Goal: Task Accomplishment & Management: Manage account settings

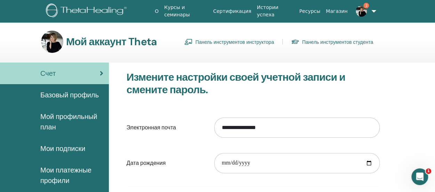
click at [222, 41] on font "Панель инструментов инструктора" at bounding box center [234, 42] width 79 height 6
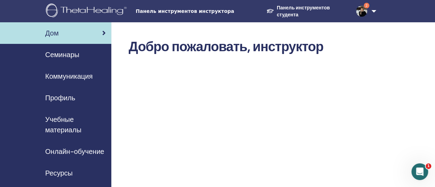
click at [69, 55] on font "Семинары" at bounding box center [62, 54] width 34 height 9
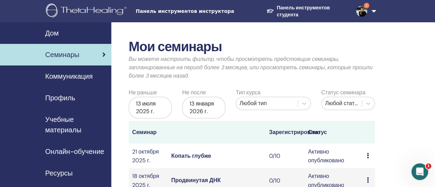
scroll to position [35, 0]
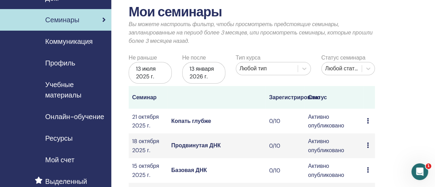
click at [306, 99] on font "Зарегистрировано" at bounding box center [294, 96] width 51 height 7
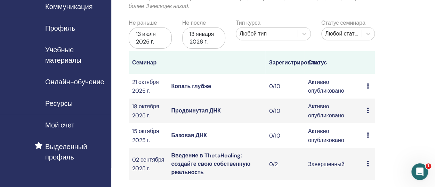
scroll to position [104, 0]
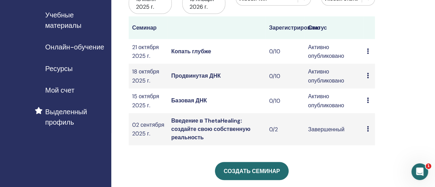
click at [367, 99] on icon at bounding box center [367, 100] width 2 height 6
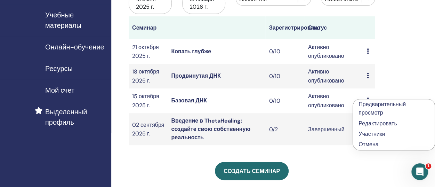
click at [321, 103] on font "Активно опубликовано" at bounding box center [326, 100] width 36 height 16
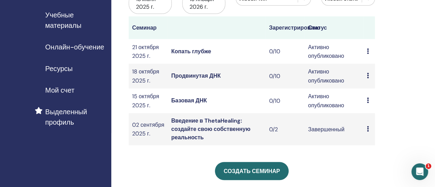
click at [319, 77] on font "Активно опубликовано" at bounding box center [326, 76] width 36 height 16
click at [320, 49] on font "Активно опубликовано" at bounding box center [326, 51] width 36 height 16
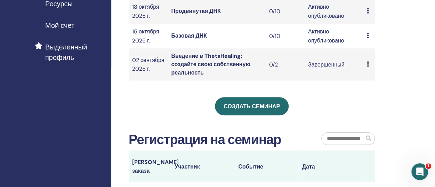
scroll to position [174, 0]
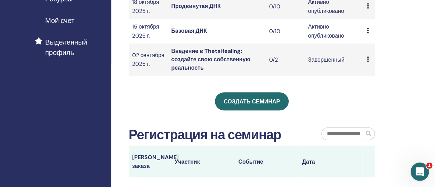
click at [417, 167] on icon "Открыть офис сообщений Домофон" at bounding box center [418, 170] width 11 height 11
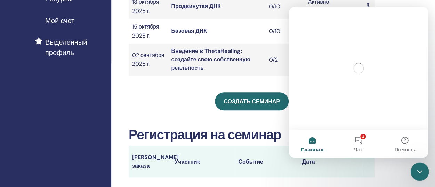
scroll to position [0, 0]
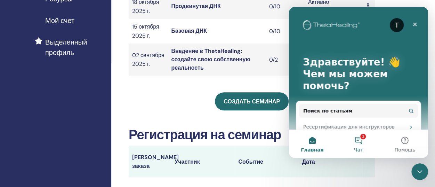
click at [359, 135] on button "1 Чат" at bounding box center [358, 144] width 46 height 28
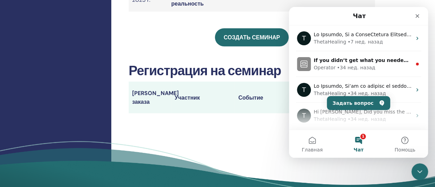
scroll to position [243, 0]
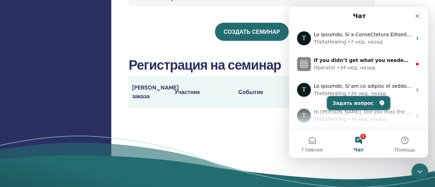
click at [360, 100] on button "Задать вопрос" at bounding box center [358, 103] width 63 height 14
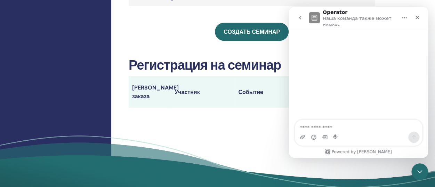
click at [301, 127] on textarea "Задать вопрос…" at bounding box center [358, 126] width 127 height 12
type textarea "*"
type textarea "**********"
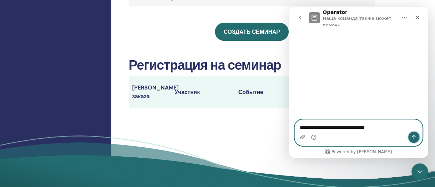
click at [414, 134] on icon "Отправить сообщение…" at bounding box center [414, 137] width 6 height 6
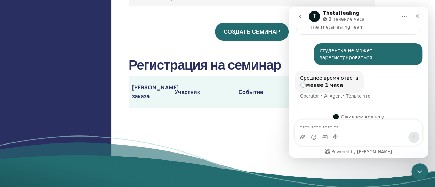
click at [158, 92] on font "Номер заказа" at bounding box center [155, 92] width 47 height 16
click at [184, 92] on font "Участник" at bounding box center [186, 91] width 25 height 7
click at [143, 92] on font "Номер заказа" at bounding box center [155, 92] width 47 height 16
click at [253, 92] on font "Событие" at bounding box center [250, 91] width 25 height 7
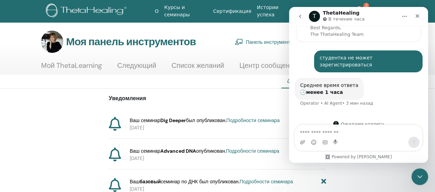
scroll to position [66, 0]
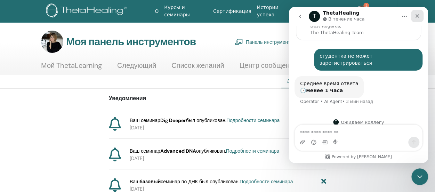
click at [414, 15] on icon "Закрыть" at bounding box center [417, 16] width 6 height 6
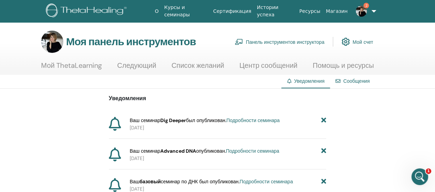
click at [352, 83] on font "Сообщения" at bounding box center [356, 81] width 26 height 6
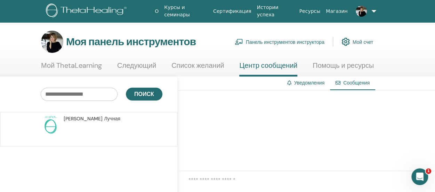
click at [294, 41] on font "Панель инструментов инструктора" at bounding box center [285, 42] width 79 height 6
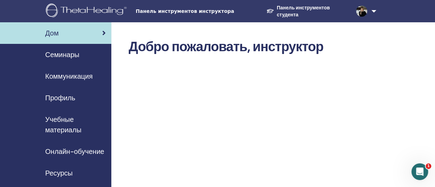
click at [66, 56] on font "Семинары" at bounding box center [62, 54] width 34 height 9
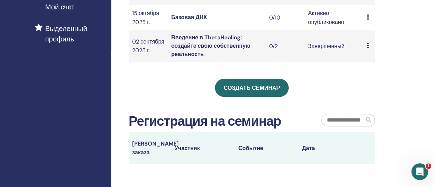
scroll to position [209, 0]
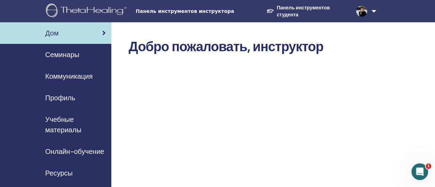
click at [374, 10] on link at bounding box center [363, 11] width 26 height 22
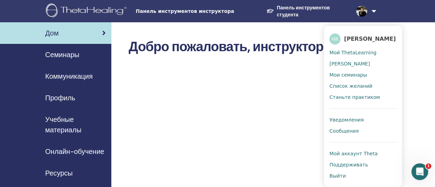
click at [60, 55] on font "Семинары" at bounding box center [62, 54] width 34 height 9
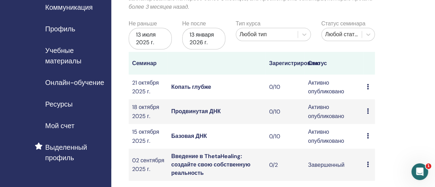
scroll to position [70, 0]
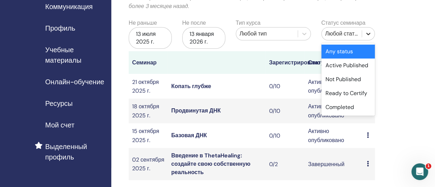
click at [366, 34] on icon at bounding box center [368, 33] width 7 height 7
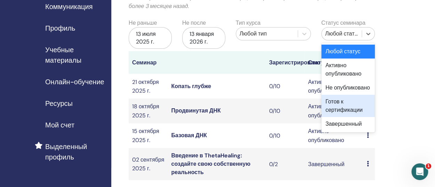
click at [339, 106] on font "Готов к сертификации" at bounding box center [343, 106] width 37 height 16
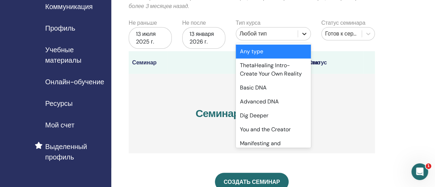
click at [303, 34] on icon at bounding box center [304, 33] width 7 height 7
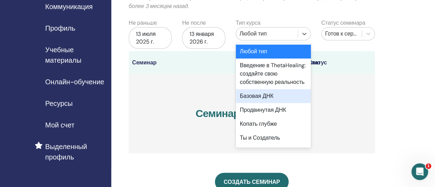
click at [253, 99] on font "Базовая ДНК" at bounding box center [257, 95] width 34 height 7
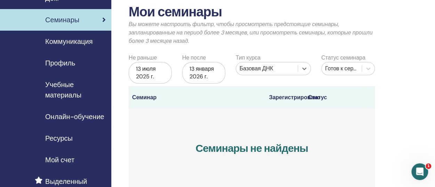
scroll to position [0, 0]
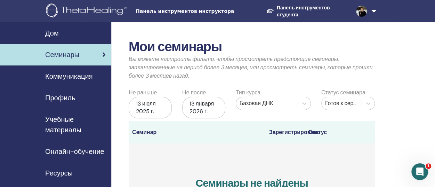
click at [63, 54] on font "Семинары" at bounding box center [62, 54] width 34 height 9
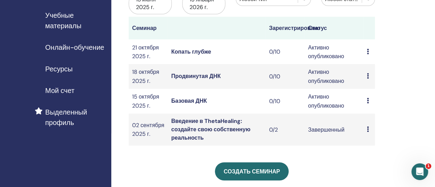
scroll to position [104, 0]
click at [76, 115] on font "Выделенный профиль" at bounding box center [66, 116] width 42 height 19
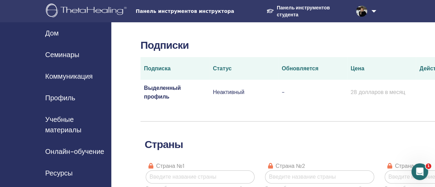
click at [182, 11] on font "Панель инструментов инструктора" at bounding box center [185, 11] width 98 height 6
click at [217, 12] on font "Панель инструментов инструктора" at bounding box center [185, 11] width 98 height 6
click at [216, 12] on font "Панель инструментов инструктора" at bounding box center [185, 11] width 98 height 6
click at [72, 7] on img at bounding box center [87, 11] width 83 height 16
click at [65, 56] on font "Семинары" at bounding box center [62, 54] width 34 height 9
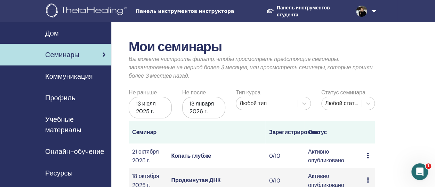
click at [206, 14] on font "Панель инструментов инструктора" at bounding box center [185, 11] width 98 height 6
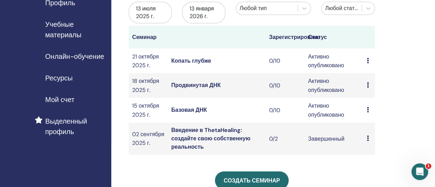
scroll to position [104, 0]
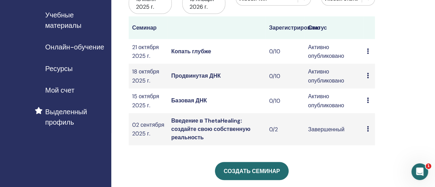
click at [69, 118] on font "Выделенный профиль" at bounding box center [66, 116] width 42 height 19
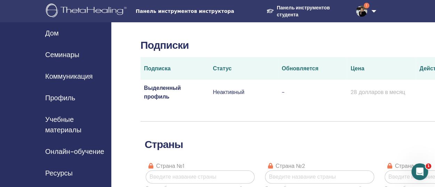
click at [161, 70] on font "Подписка" at bounding box center [157, 68] width 27 height 7
click at [161, 98] on font "Выделенный профиль" at bounding box center [162, 92] width 37 height 16
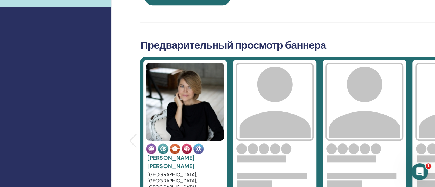
scroll to position [243, 0]
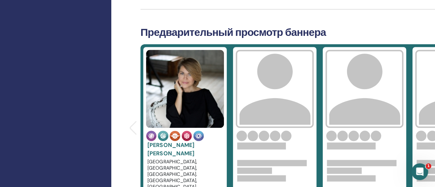
click at [201, 107] on img at bounding box center [185, 89] width 78 height 78
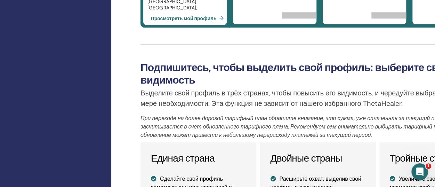
scroll to position [452, 0]
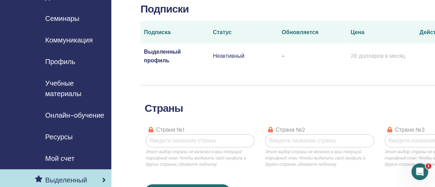
scroll to position [37, 0]
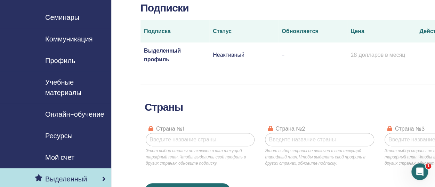
click at [67, 39] on font "Коммуникация" at bounding box center [68, 38] width 47 height 9
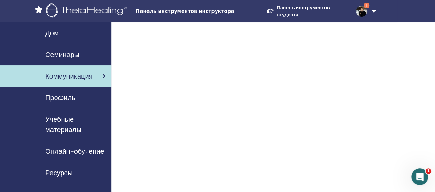
click at [60, 95] on font "Профиль" at bounding box center [60, 97] width 30 height 9
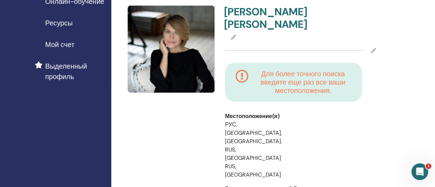
scroll to position [139, 0]
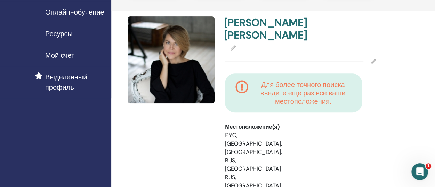
click at [303, 96] on font "Для более точного поиска введите еще раз все ваши местоположения." at bounding box center [302, 93] width 85 height 26
click at [249, 80] on div "Для более точного поиска введите еще раз все ваши местоположения." at bounding box center [293, 92] width 123 height 25
click at [232, 47] on icon at bounding box center [233, 48] width 6 height 6
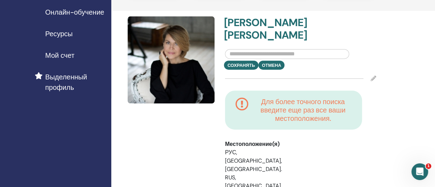
click at [233, 52] on input "text" at bounding box center [287, 54] width 124 height 10
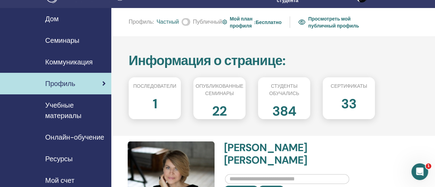
scroll to position [0, 0]
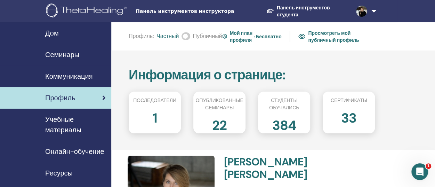
click at [261, 35] on font "Бесплатно" at bounding box center [268, 36] width 26 height 6
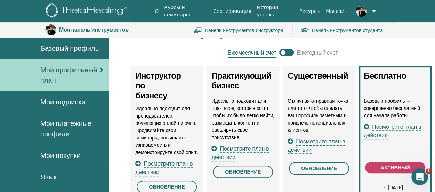
scroll to position [50, 0]
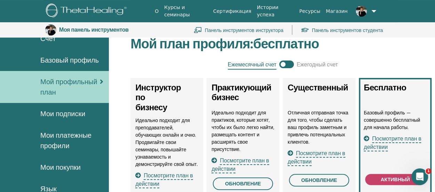
click at [385, 93] on div "Бесплатно Базовый профиль — совершенно бесплатный для начала работы. Посмотрите…" at bounding box center [395, 154] width 73 height 152
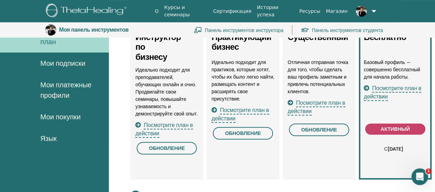
scroll to position [120, 0]
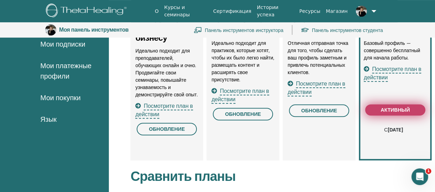
click at [389, 107] on font "активный" at bounding box center [395, 110] width 29 height 6
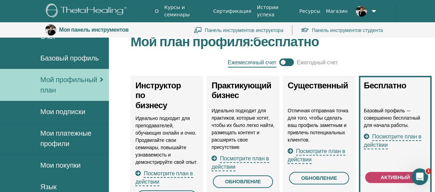
scroll to position [50, 0]
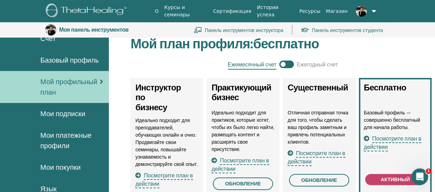
click at [72, 62] on font "Базовый профиль" at bounding box center [69, 60] width 58 height 9
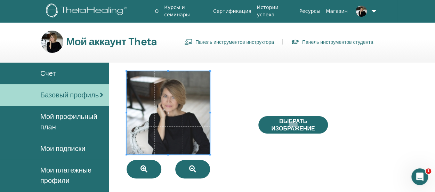
click at [227, 42] on font "Панель инструментов инструктора" at bounding box center [234, 42] width 79 height 6
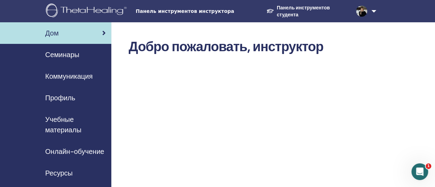
click at [76, 56] on font "Семинары" at bounding box center [62, 54] width 34 height 9
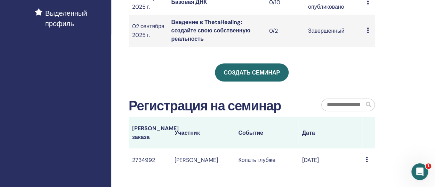
scroll to position [243, 0]
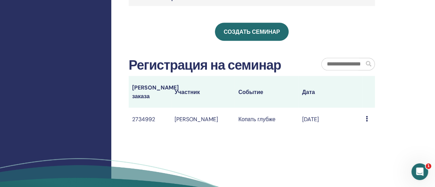
click at [366, 116] on icon at bounding box center [367, 119] width 2 height 6
click at [365, 110] on td "Сообщение" at bounding box center [368, 118] width 13 height 23
click at [367, 116] on icon at bounding box center [367, 119] width 2 height 6
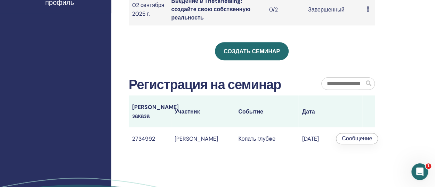
scroll to position [209, 0]
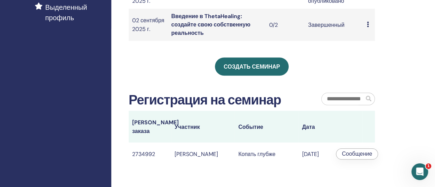
click at [275, 162] on div "Мои семинары Вы можете настроить фильтр, чтобы просмотреть предстоящие семинары…" at bounding box center [274, 38] width 326 height 448
click at [344, 103] on input "text" at bounding box center [342, 99] width 42 height 12
click at [368, 100] on span at bounding box center [368, 99] width 6 height 6
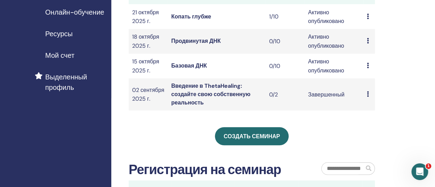
scroll to position [104, 0]
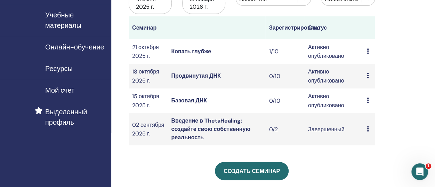
click at [203, 98] on font "Базовая ДНК" at bounding box center [189, 100] width 36 height 7
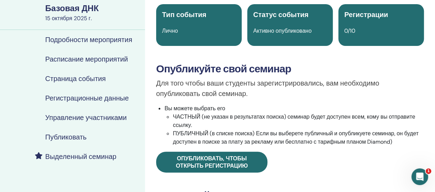
scroll to position [70, 0]
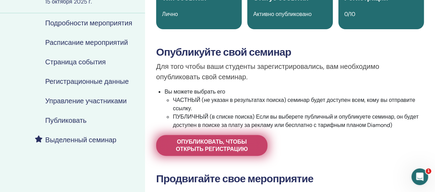
click at [218, 148] on font "Опубликовать, чтобы открыть регистрацию" at bounding box center [212, 145] width 72 height 15
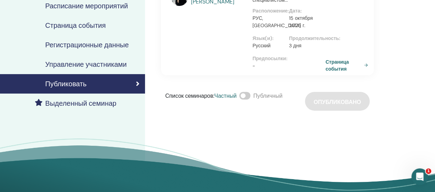
scroll to position [174, 0]
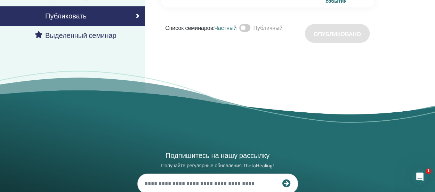
click at [336, 43] on div "Список семинаров : Частный Публичный Опубликовано" at bounding box center [267, 33] width 213 height 19
click at [248, 32] on span at bounding box center [244, 28] width 11 height 8
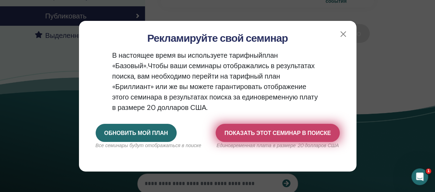
click at [289, 130] on font "Показать этот семинар в поиске" at bounding box center [277, 132] width 106 height 7
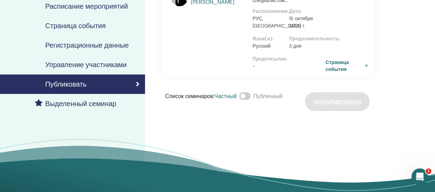
scroll to position [96, 0]
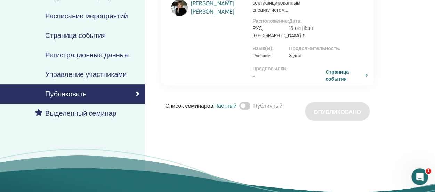
click at [136, 91] on icon at bounding box center [137, 93] width 3 height 7
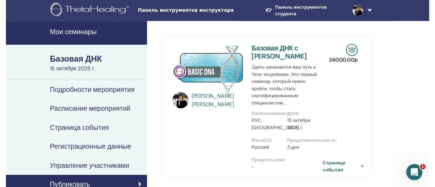
scroll to position [0, 0]
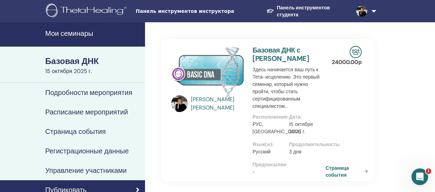
click at [111, 93] on font "Подробности мероприятия" at bounding box center [88, 92] width 87 height 9
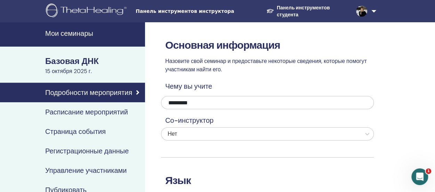
click at [109, 113] on font "Расписание мероприятий" at bounding box center [86, 111] width 83 height 9
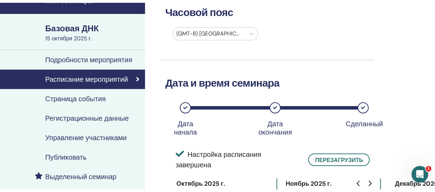
scroll to position [35, 0]
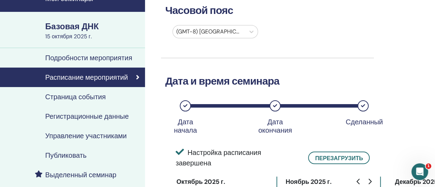
click at [101, 137] on font "Управление участниками" at bounding box center [85, 135] width 81 height 9
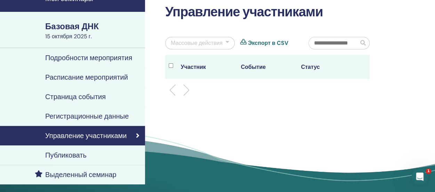
click at [111, 116] on font "Регистрационные данные" at bounding box center [86, 116] width 83 height 9
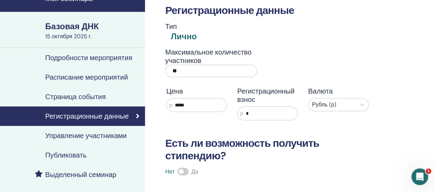
click at [180, 104] on input "*****" at bounding box center [199, 104] width 54 height 13
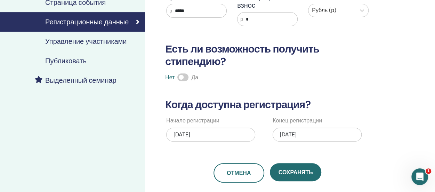
scroll to position [139, 0]
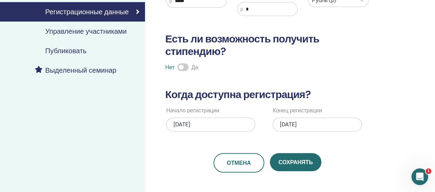
type input "*****"
click at [178, 123] on font "15.10.2025" at bounding box center [181, 124] width 17 height 7
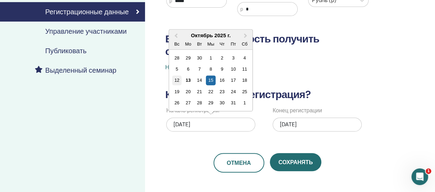
click at [174, 79] on font "12" at bounding box center [176, 80] width 5 height 5
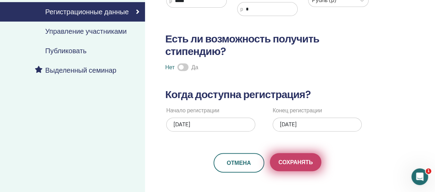
click at [298, 163] on font "Сохранять" at bounding box center [295, 161] width 34 height 7
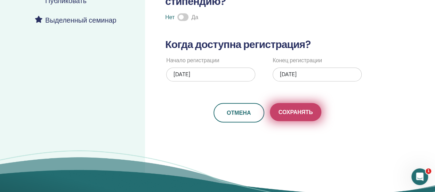
scroll to position [174, 0]
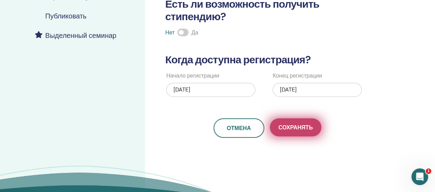
click at [295, 126] on font "Сохранять" at bounding box center [295, 127] width 34 height 7
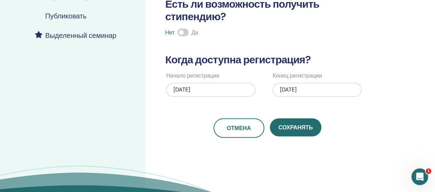
scroll to position [104, 0]
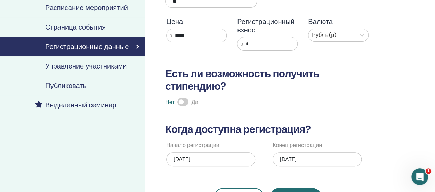
click at [96, 66] on font "Управление участниками" at bounding box center [85, 66] width 81 height 9
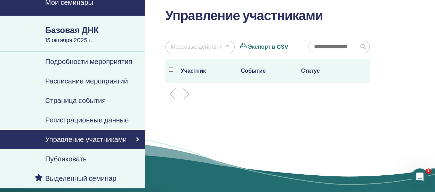
scroll to position [70, 0]
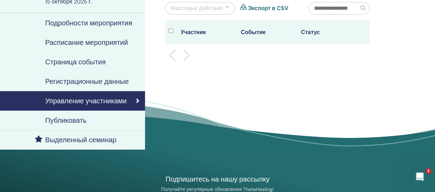
click at [73, 118] on font "Публиковать" at bounding box center [65, 120] width 41 height 9
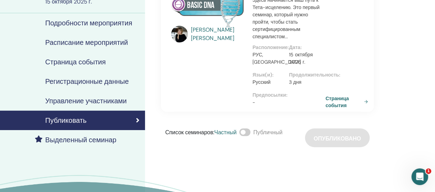
click at [74, 99] on font "Управление участниками" at bounding box center [85, 100] width 81 height 9
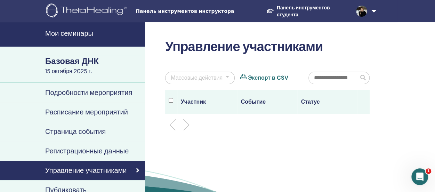
click at [90, 151] on font "Регистрационные данные" at bounding box center [86, 150] width 83 height 9
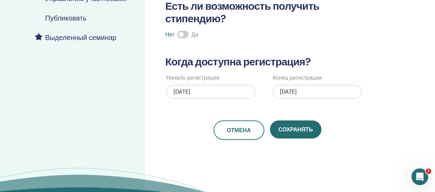
scroll to position [174, 0]
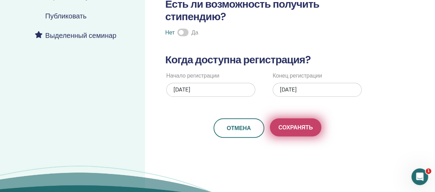
click at [289, 124] on font "Сохранять" at bounding box center [295, 127] width 34 height 7
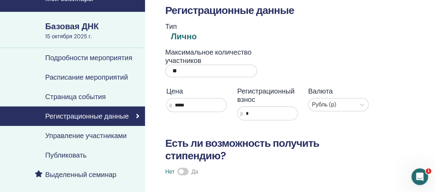
scroll to position [0, 0]
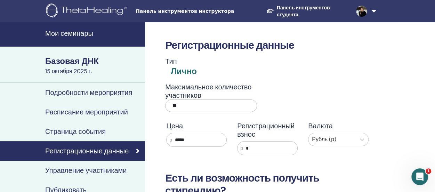
click at [81, 32] on font "Мои семинары" at bounding box center [69, 33] width 48 height 9
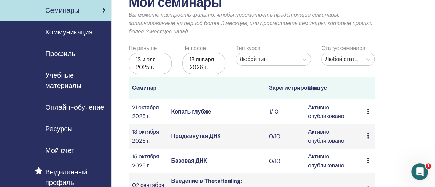
scroll to position [70, 0]
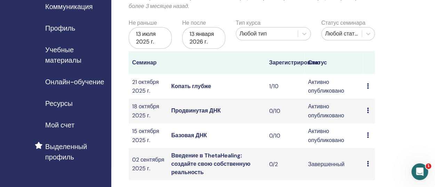
click at [189, 85] on font "Копать глубже" at bounding box center [191, 85] width 40 height 7
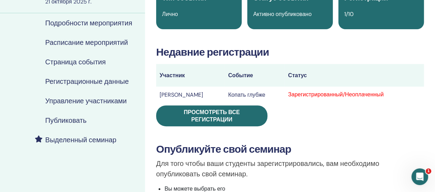
scroll to position [35, 0]
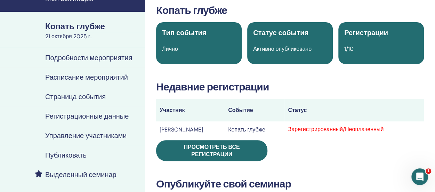
click at [92, 114] on font "Регистрационные данные" at bounding box center [86, 116] width 83 height 9
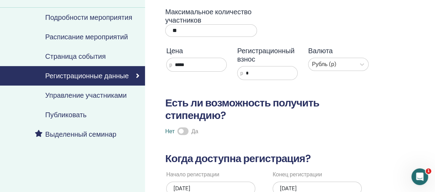
scroll to position [35, 0]
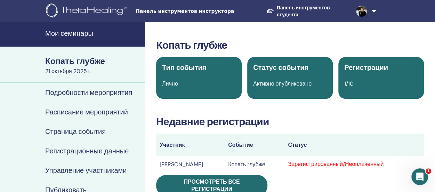
click at [72, 30] on font "Мои семинары" at bounding box center [69, 33] width 48 height 9
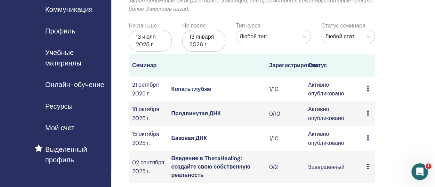
scroll to position [70, 0]
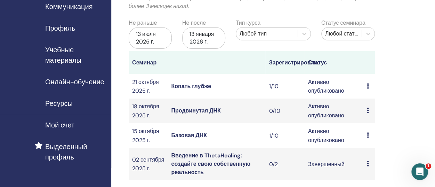
click at [201, 109] on font "Продвинутая ДНК" at bounding box center [195, 110] width 49 height 7
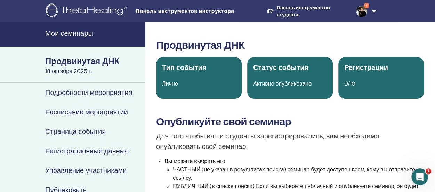
click at [95, 148] on font "Регистрационные данные" at bounding box center [86, 150] width 83 height 9
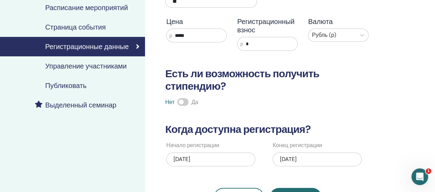
scroll to position [139, 0]
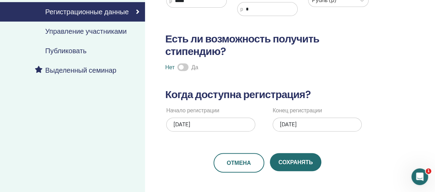
click at [177, 125] on font "[DATE]" at bounding box center [181, 124] width 17 height 7
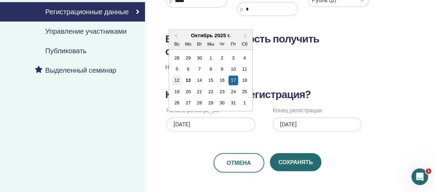
click at [178, 80] on font "12" at bounding box center [176, 80] width 5 height 5
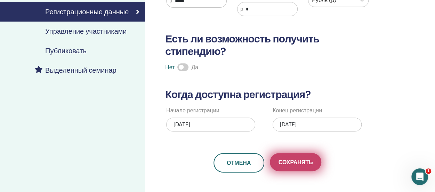
click at [305, 157] on button "Сохранять" at bounding box center [296, 162] width 52 height 18
click at [300, 164] on font "Сохранять" at bounding box center [295, 161] width 34 height 7
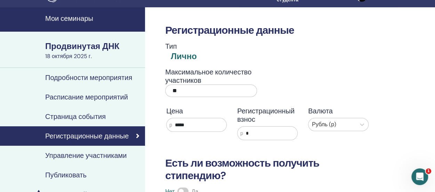
scroll to position [0, 0]
